Goal: Communication & Community: Answer question/provide support

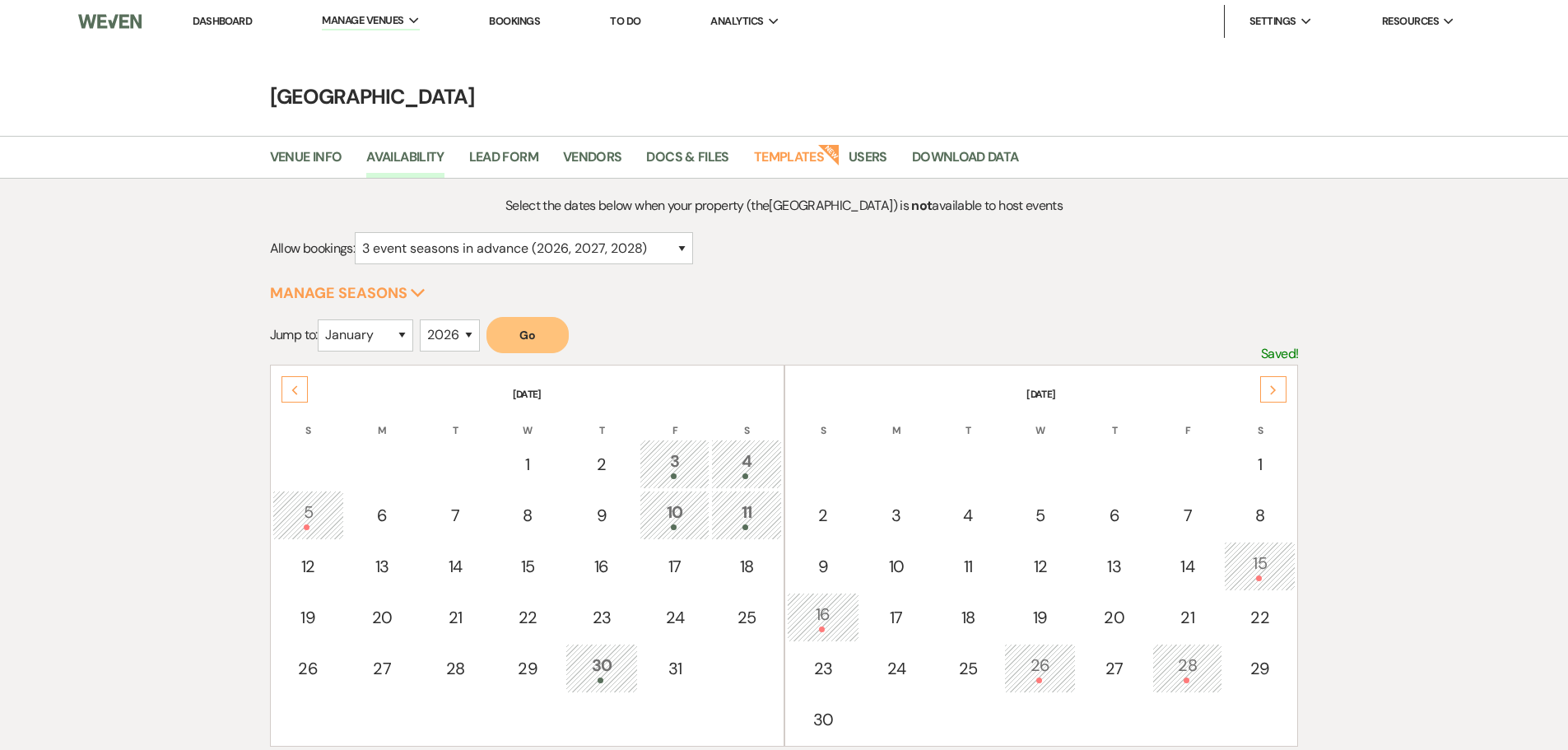
select select "3"
select select "2026"
click at [234, 24] on link "Dashboard" at bounding box center [222, 20] width 59 height 14
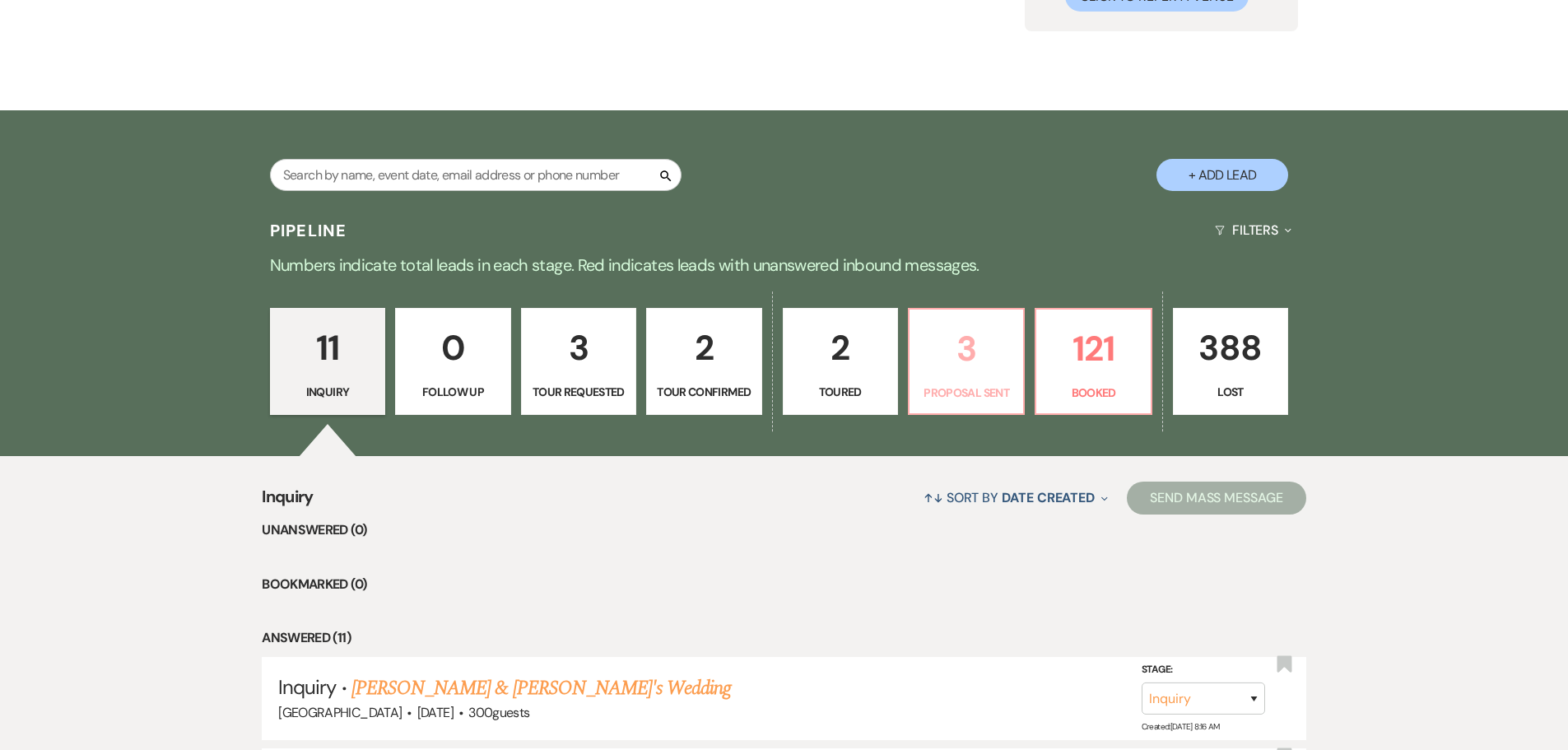
scroll to position [247, 0]
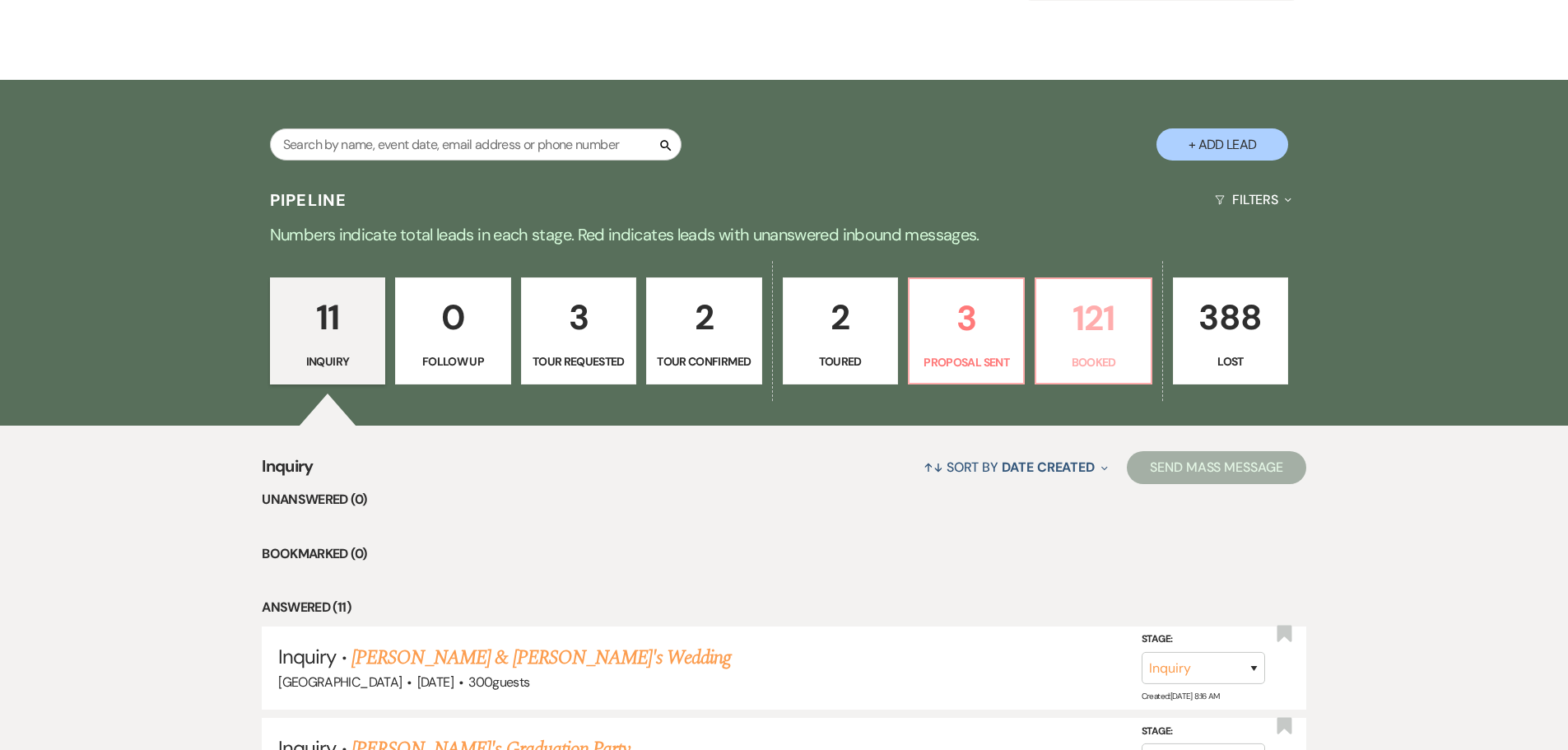
click at [1048, 343] on p "121" at bounding box center [1093, 318] width 94 height 55
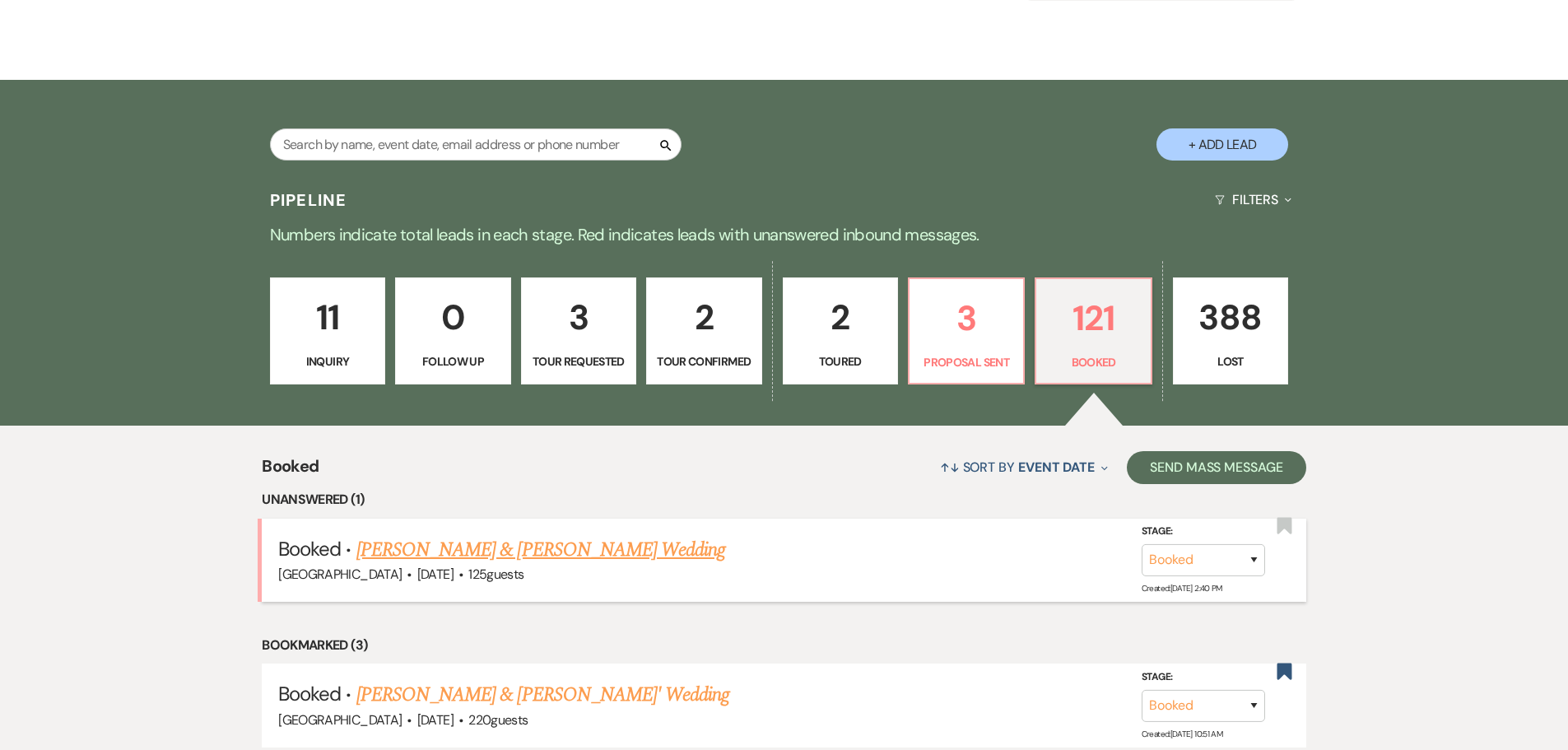
click at [474, 562] on link "[PERSON_NAME] & [PERSON_NAME] Wedding" at bounding box center [540, 550] width 368 height 29
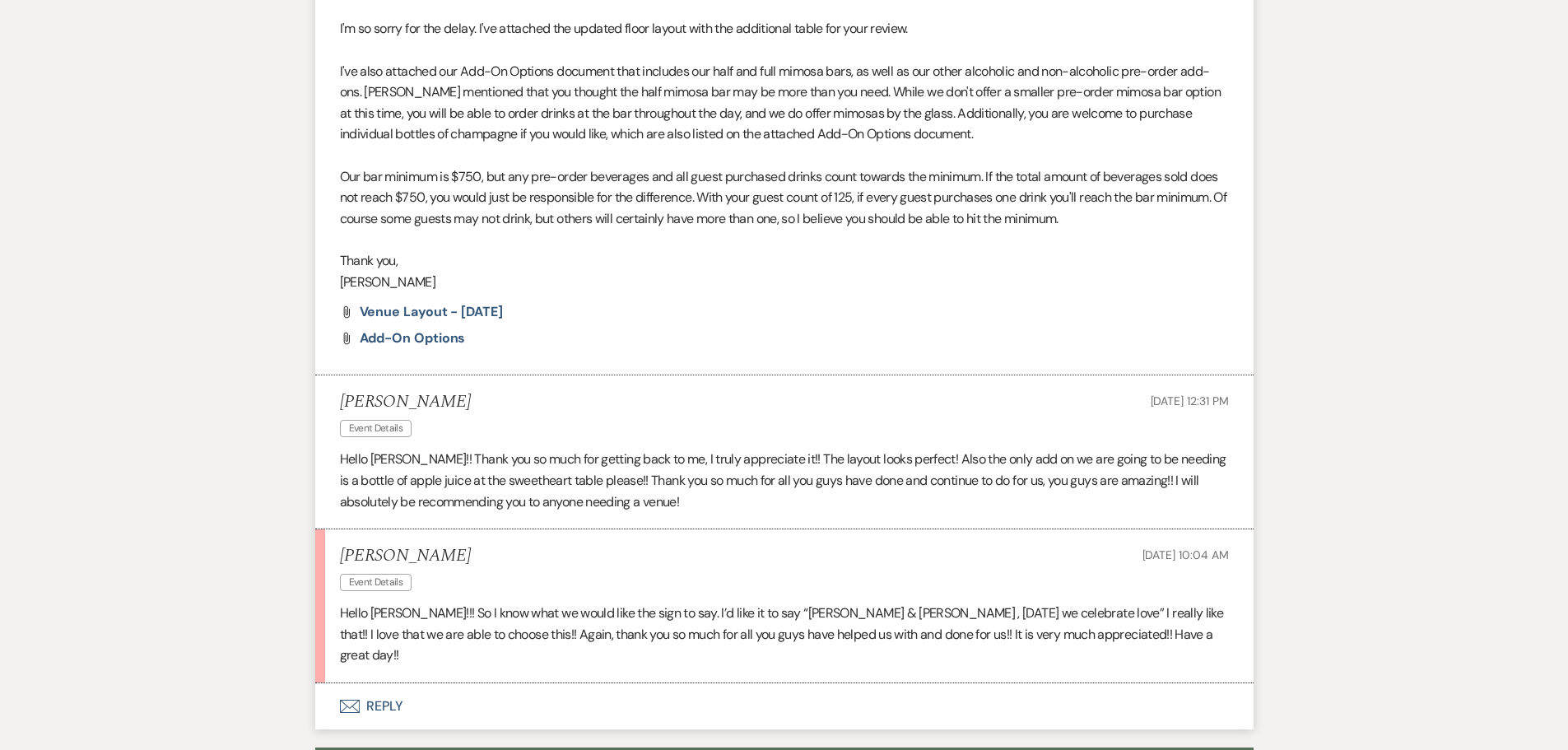
scroll to position [2634, 0]
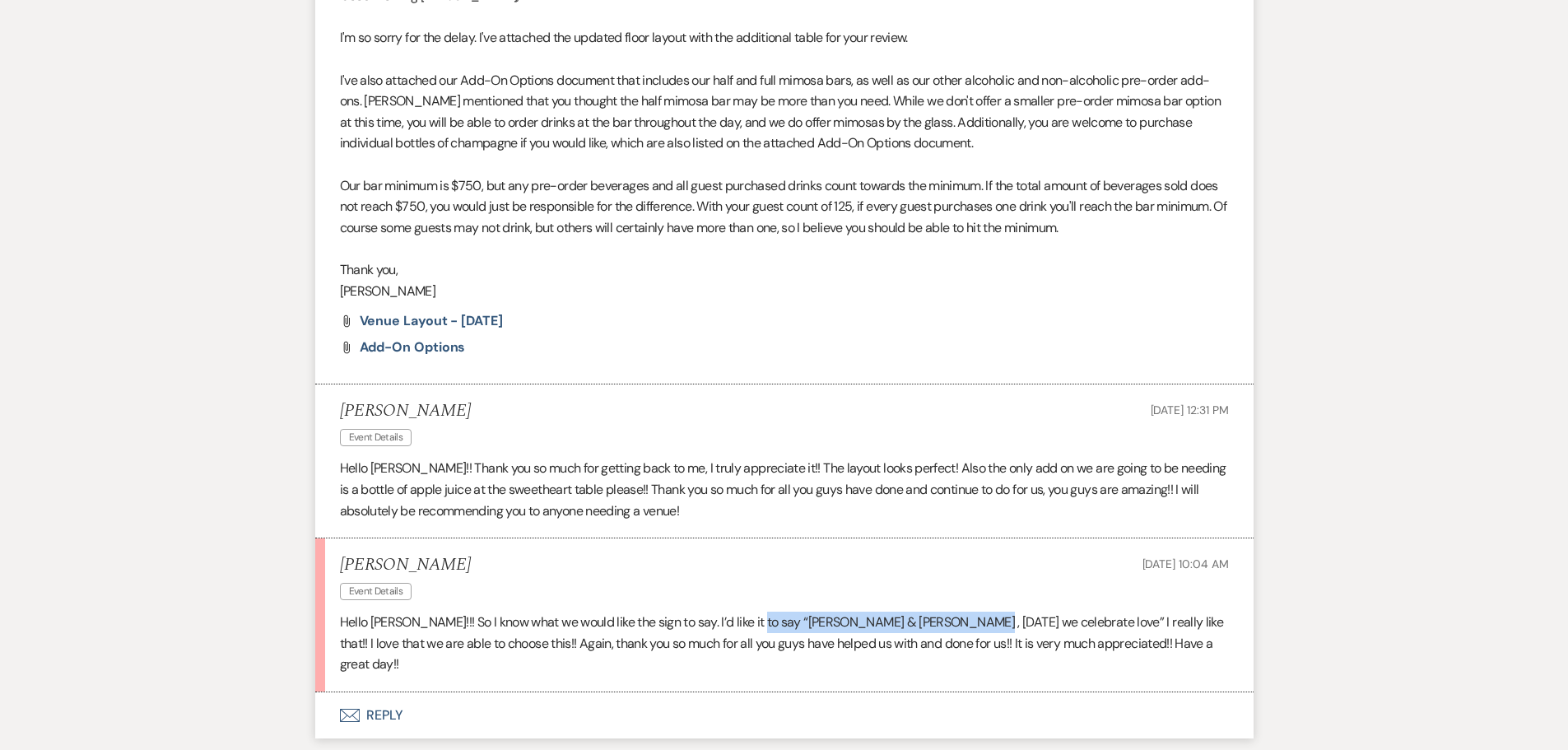
drag, startPoint x: 747, startPoint y: 642, endPoint x: 954, endPoint y: 641, distance: 207.0
click at [954, 641] on p "Hello [PERSON_NAME]!!! So I know what we would like the sign to say. I’d like i…" at bounding box center [784, 642] width 889 height 63
copy p "[PERSON_NAME] & [PERSON_NAME] , [DATE] we celebrate love"
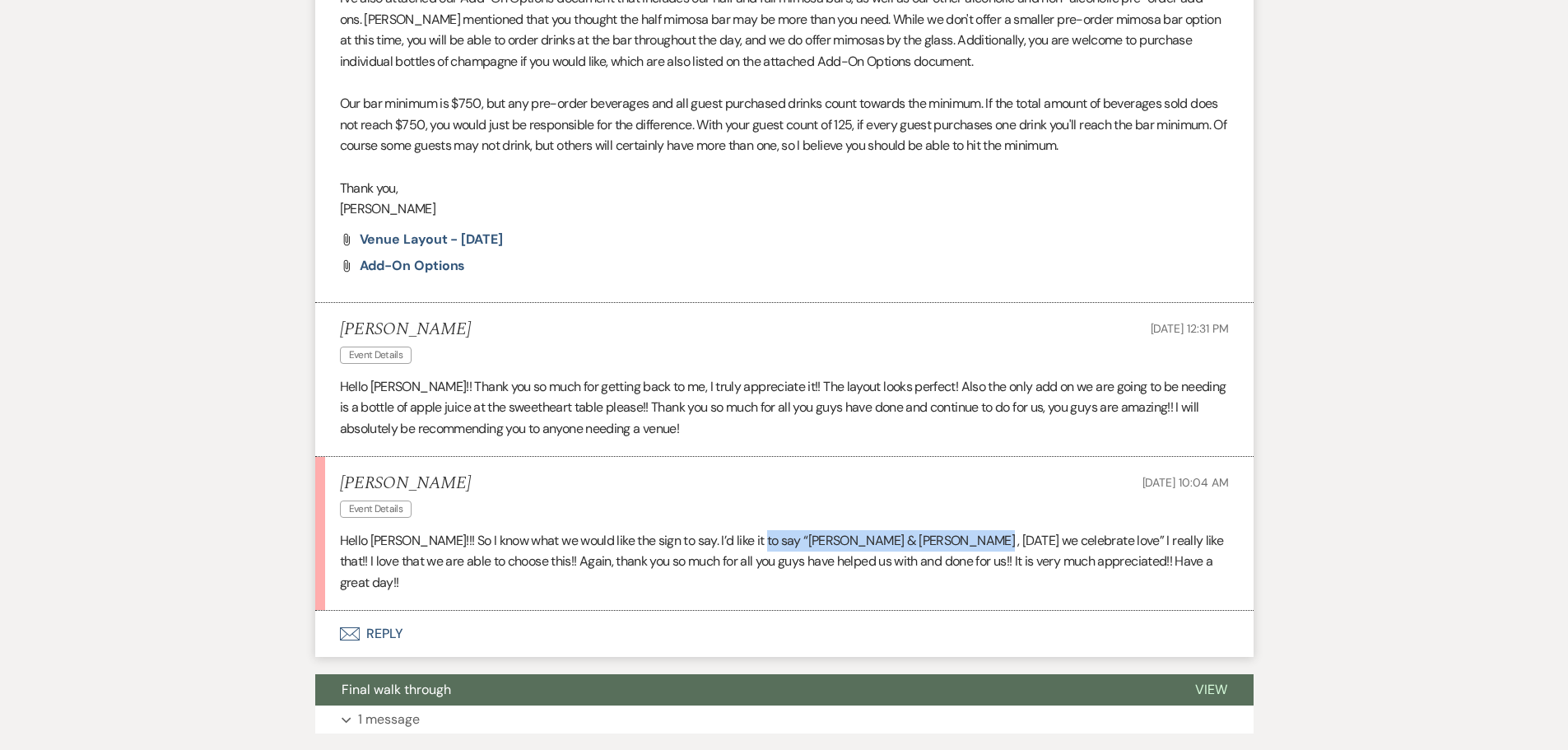
click at [379, 631] on button "Envelope Reply" at bounding box center [784, 633] width 938 height 46
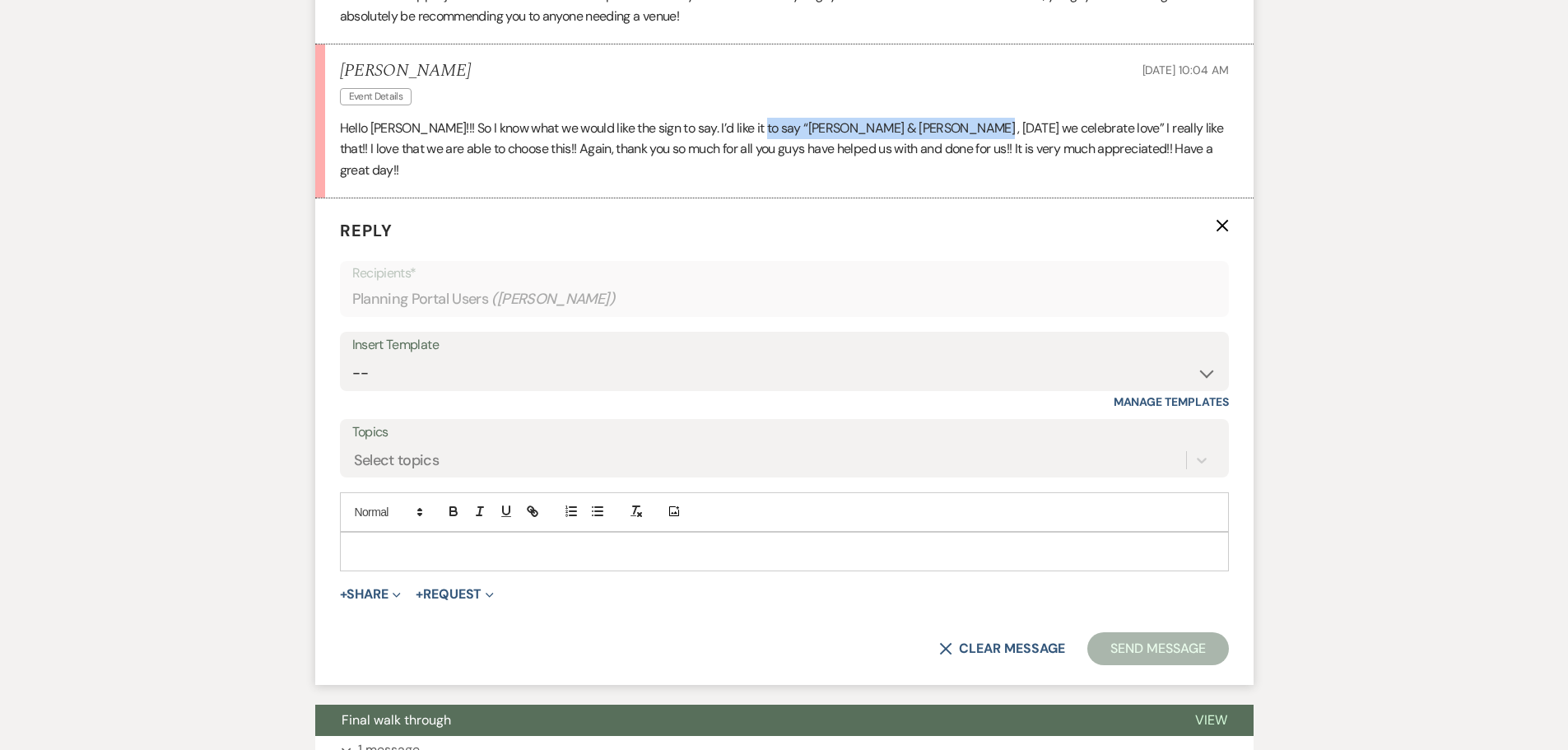
scroll to position [3191, 0]
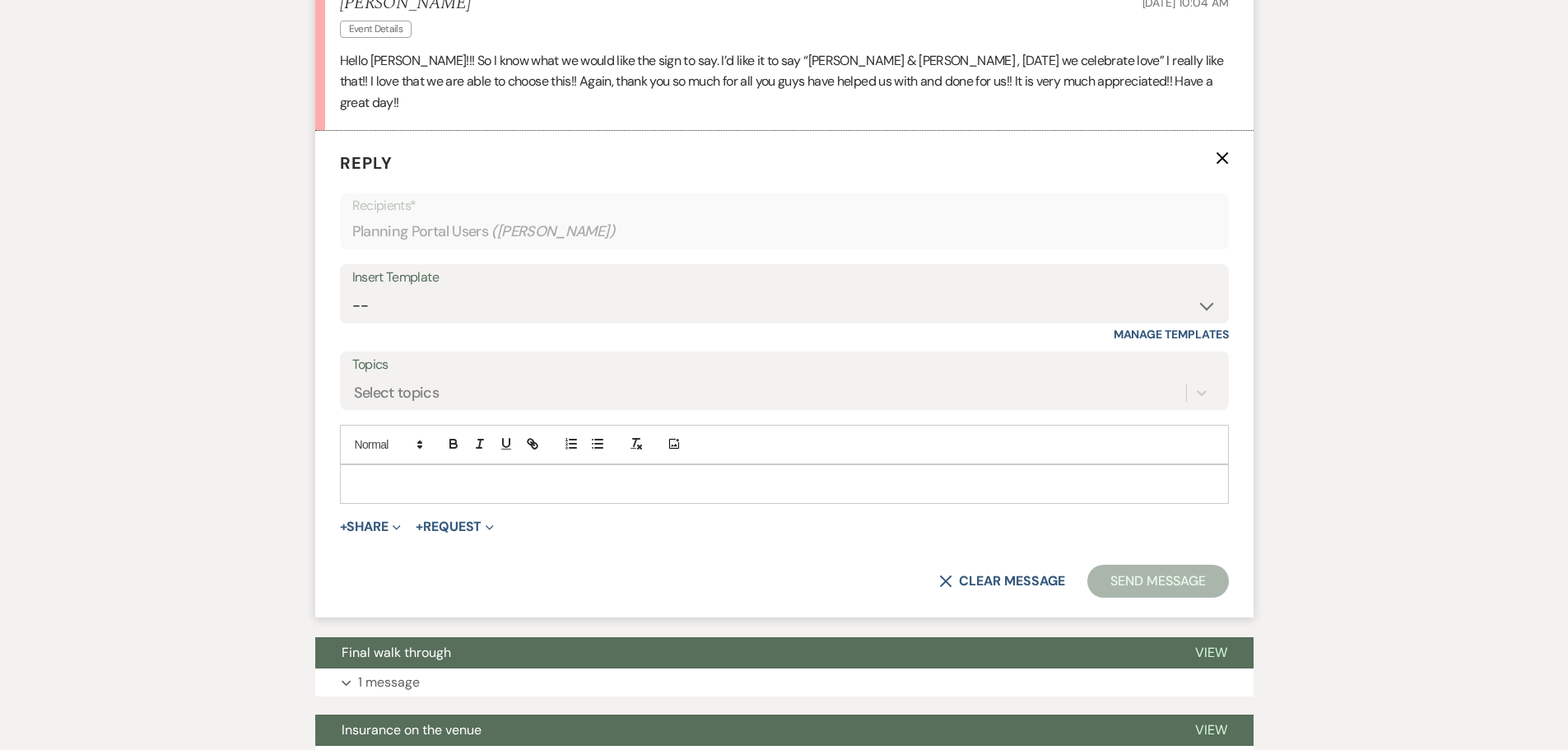
click at [557, 485] on p at bounding box center [784, 484] width 863 height 18
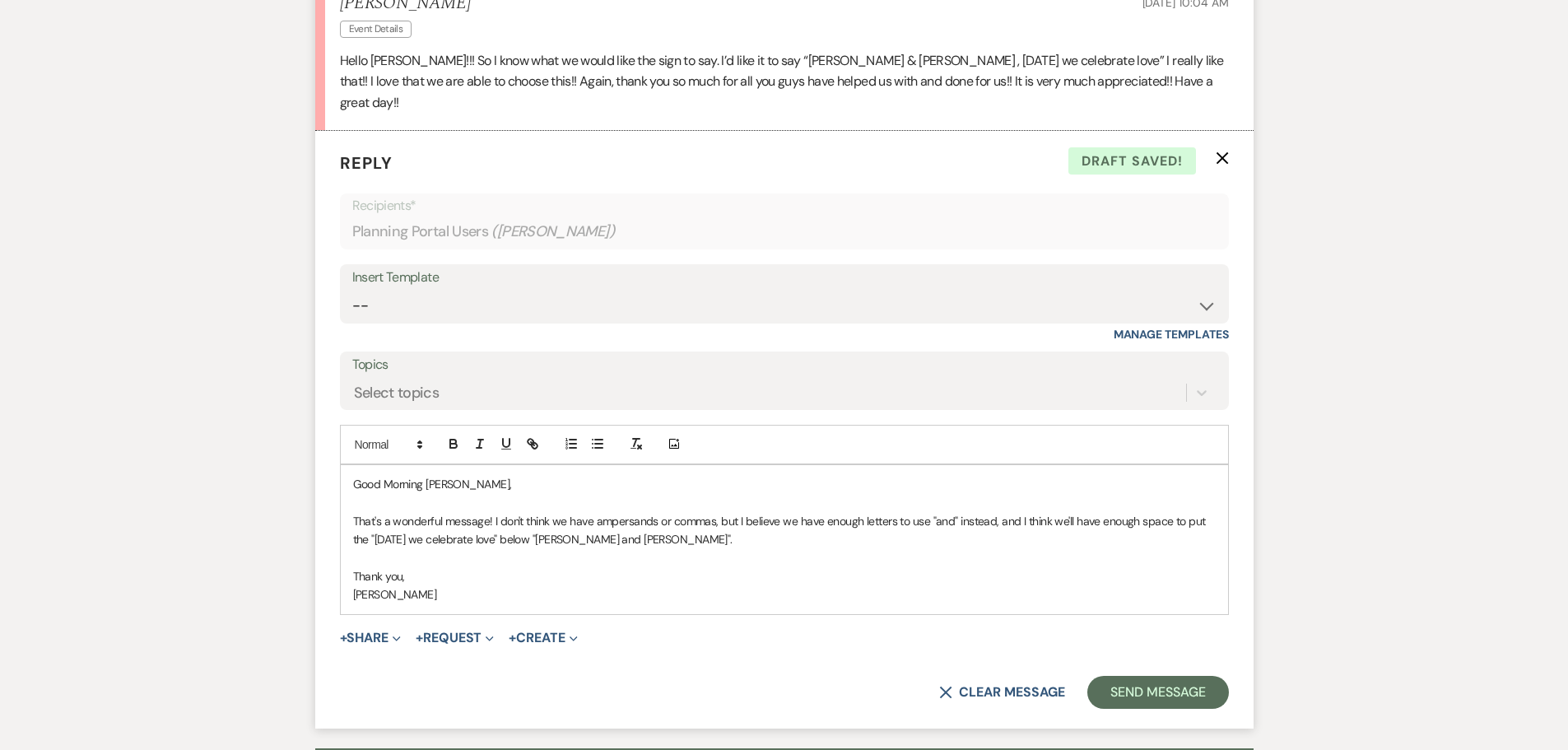
click at [696, 541] on p "That's a wonderful message! I don't think we have ampersands or commas, but I b…" at bounding box center [784, 530] width 863 height 37
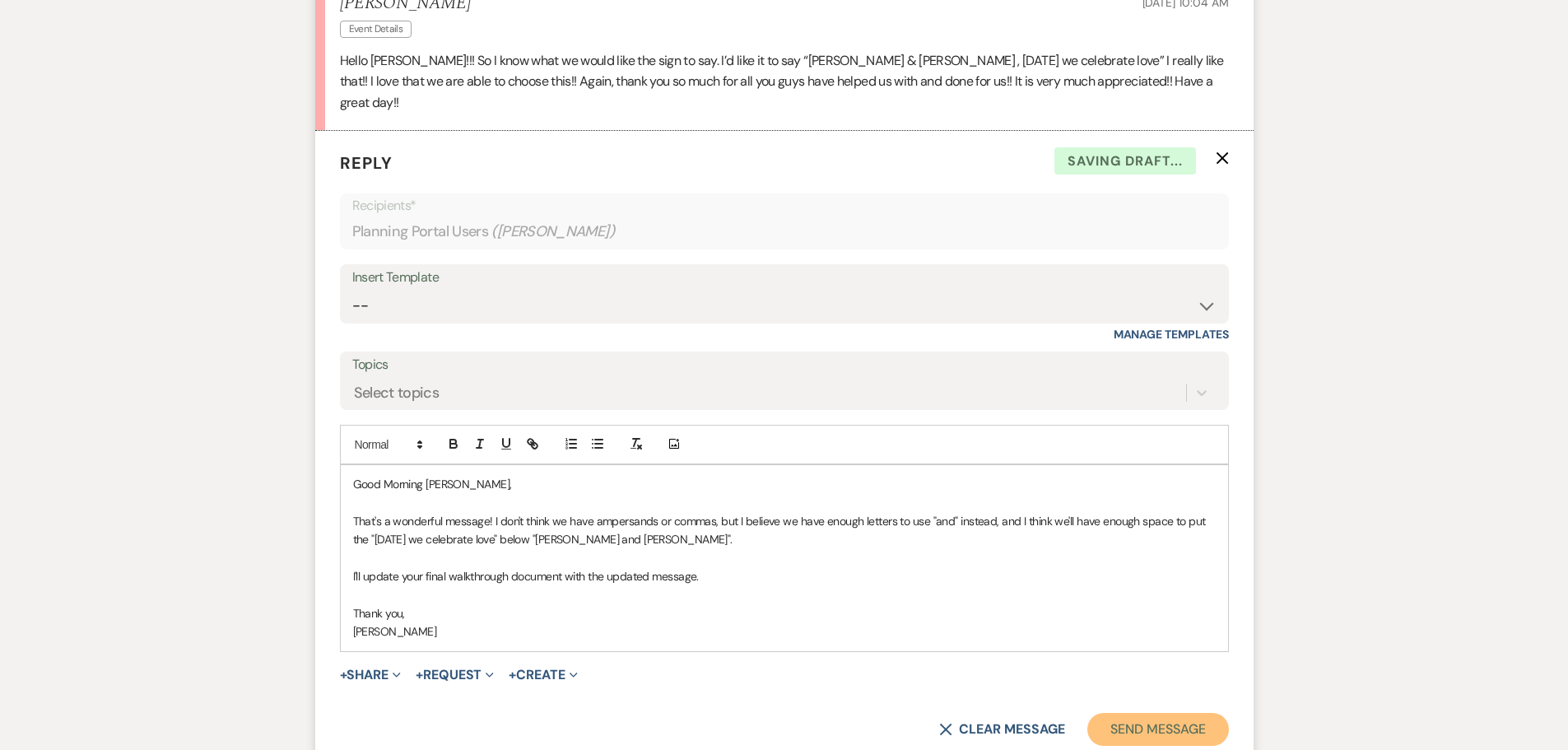
click at [1154, 732] on button "Send Message" at bounding box center [1157, 730] width 141 height 33
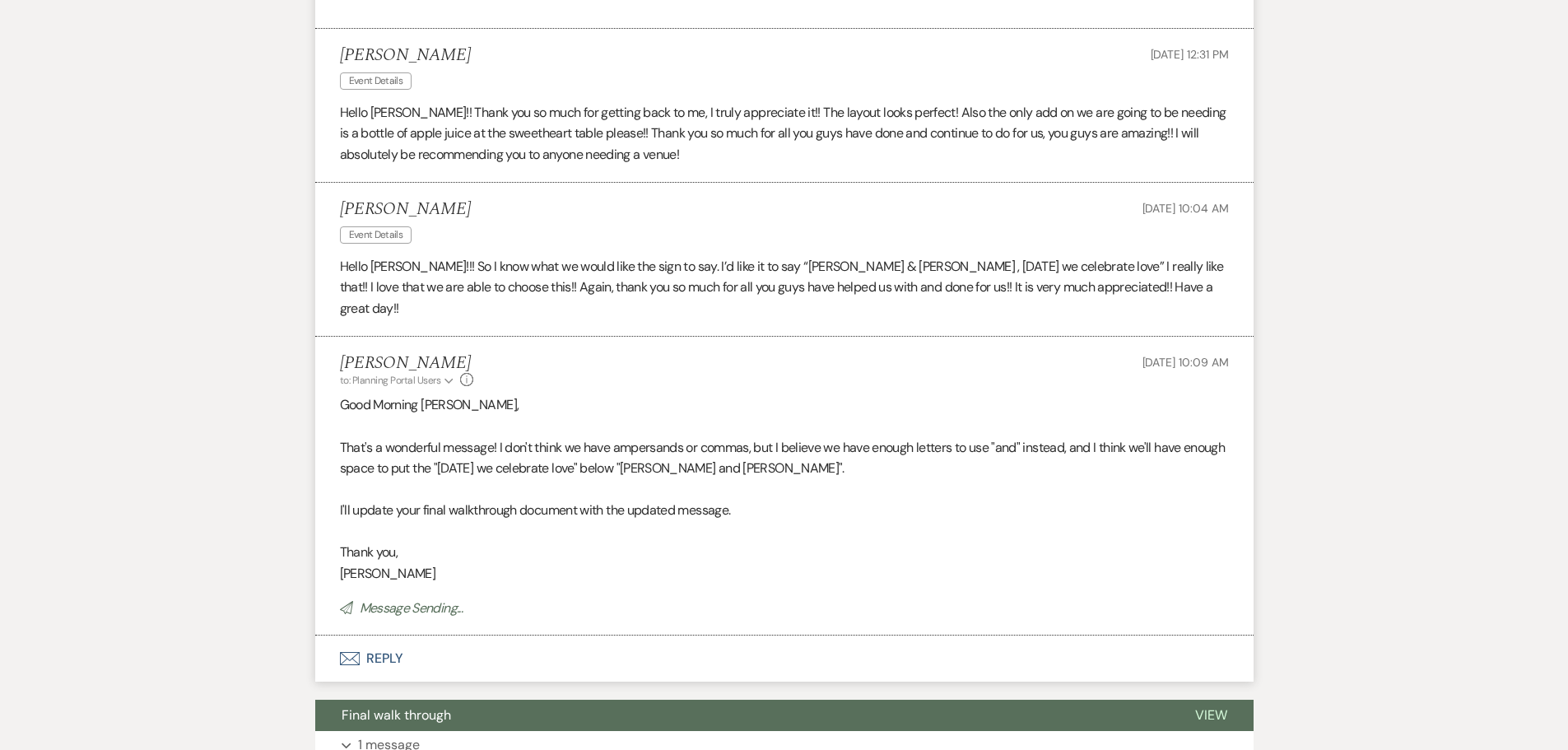
scroll to position [2945, 0]
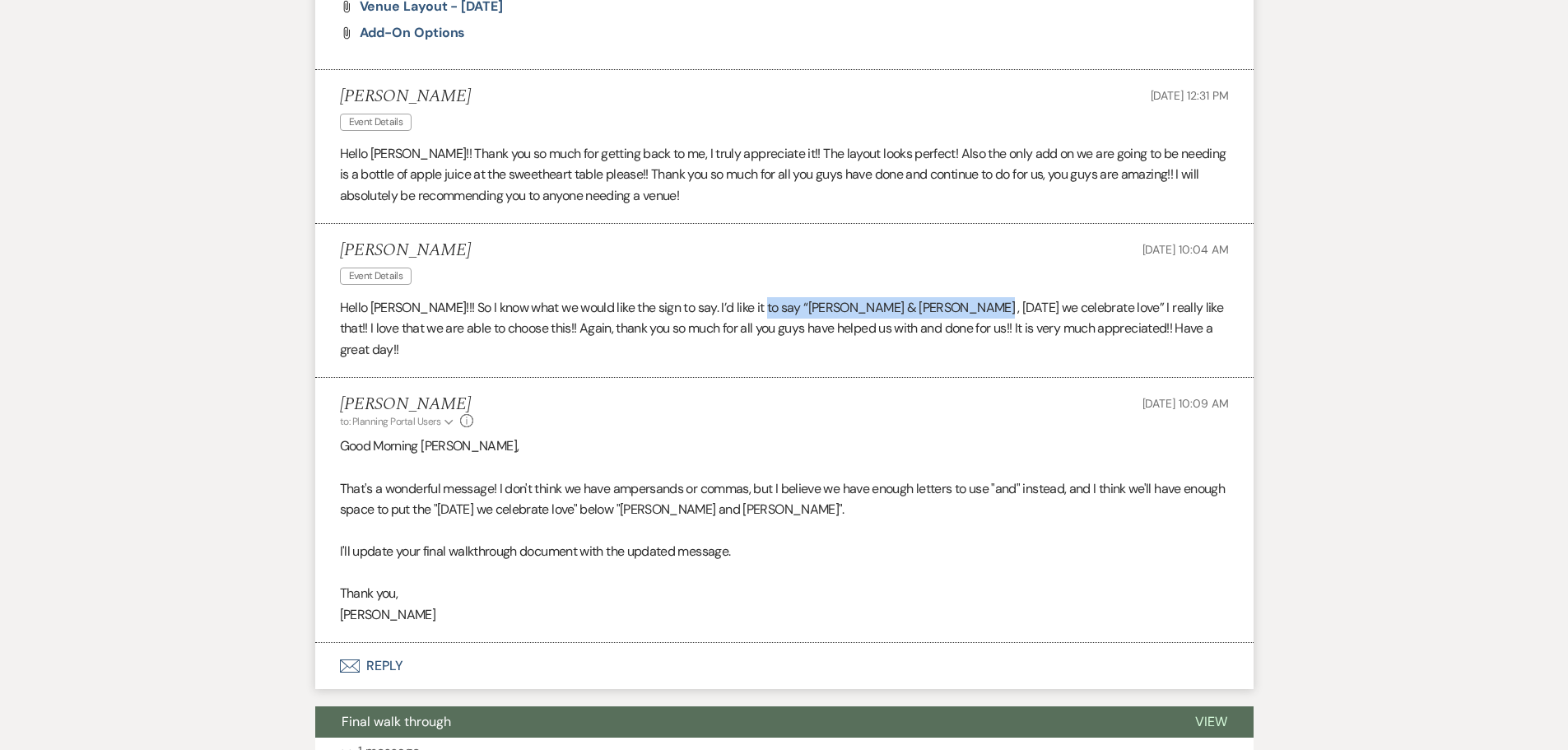
drag, startPoint x: 748, startPoint y: 325, endPoint x: 955, endPoint y: 330, distance: 207.1
click at [955, 330] on p "Hello [PERSON_NAME]!!! So I know what we would like the sign to say. I’d like i…" at bounding box center [784, 328] width 889 height 63
copy p "[PERSON_NAME] & [PERSON_NAME] , [DATE] we celebrate love"
